Goal: Book appointment/travel/reservation

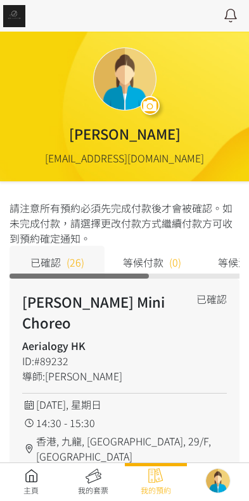
click at [16, 481] on link at bounding box center [31, 483] width 62 height 28
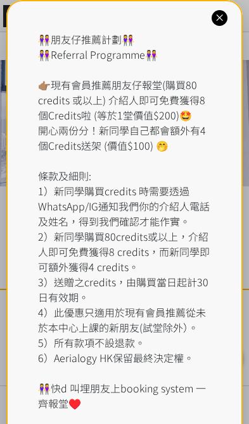
click at [107, 52] on div "👭朋友仔推薦計劃👭 👭Referral Programme👭 👉🏽現有會員推薦朋友仔報堂(購買80 credits 或以上) 介紹人即可免費獲得8個Credi…" at bounding box center [124, 221] width 173 height 379
click at [225, 18] on icon at bounding box center [219, 18] width 12 height 12
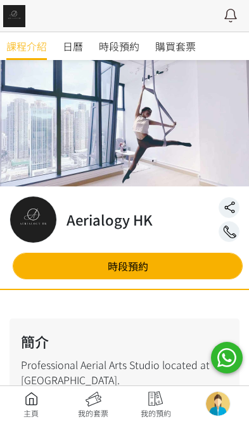
click at [118, 52] on span "時段預約" at bounding box center [119, 46] width 40 height 15
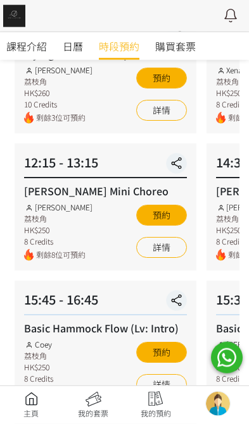
scroll to position [197, 0]
